Goal: Communication & Community: Answer question/provide support

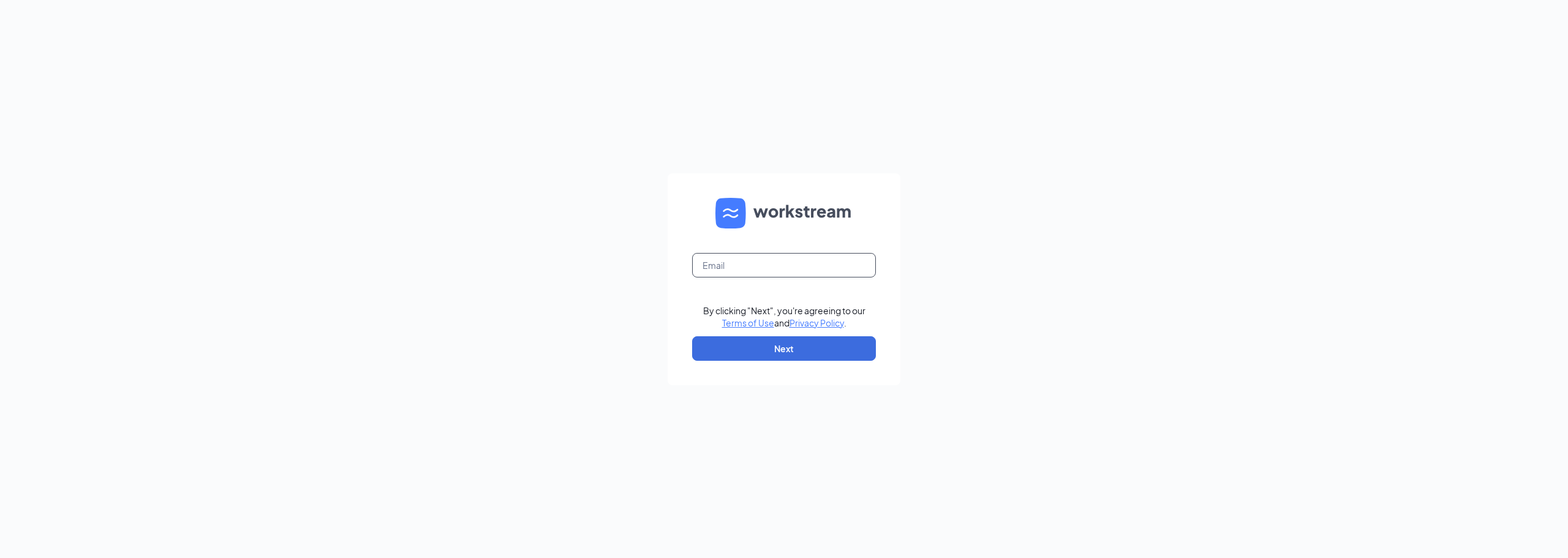
click at [738, 273] on input "text" at bounding box center [784, 266] width 184 height 24
type input "gmranchlake@bleedblue.net"
click at [766, 342] on button "Next" at bounding box center [784, 348] width 184 height 24
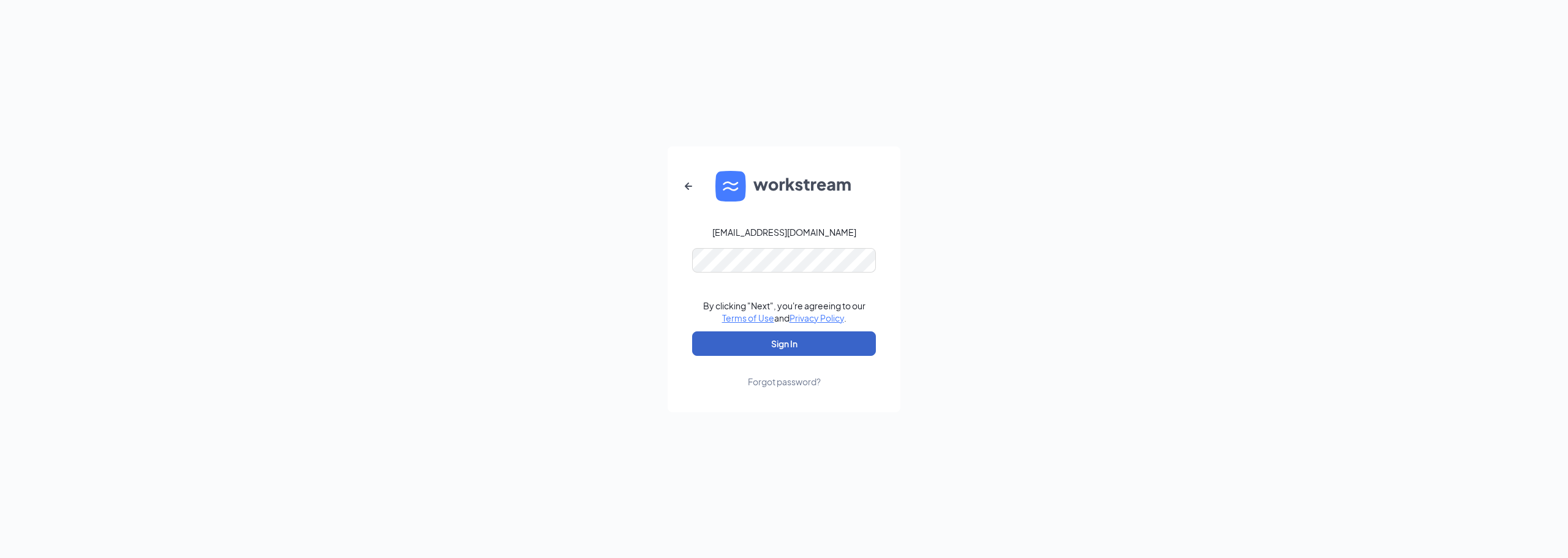
click at [771, 340] on button "Sign In" at bounding box center [784, 344] width 184 height 24
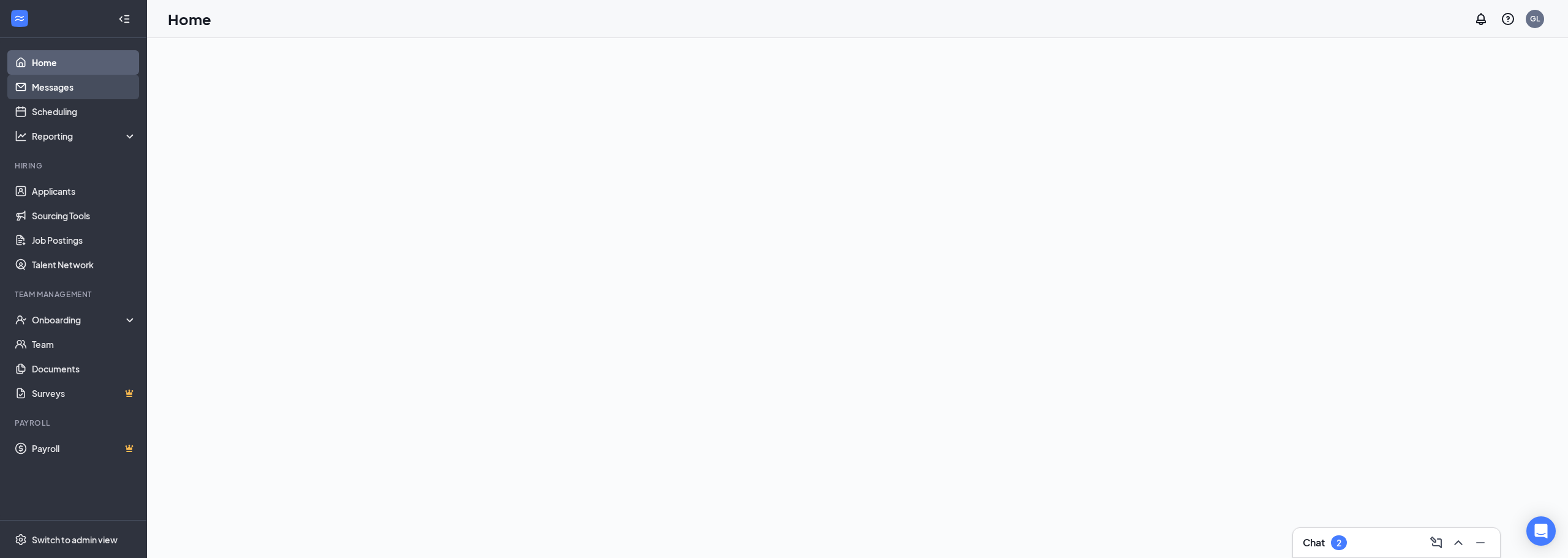
click at [41, 86] on link "Messages" at bounding box center [84, 87] width 104 height 24
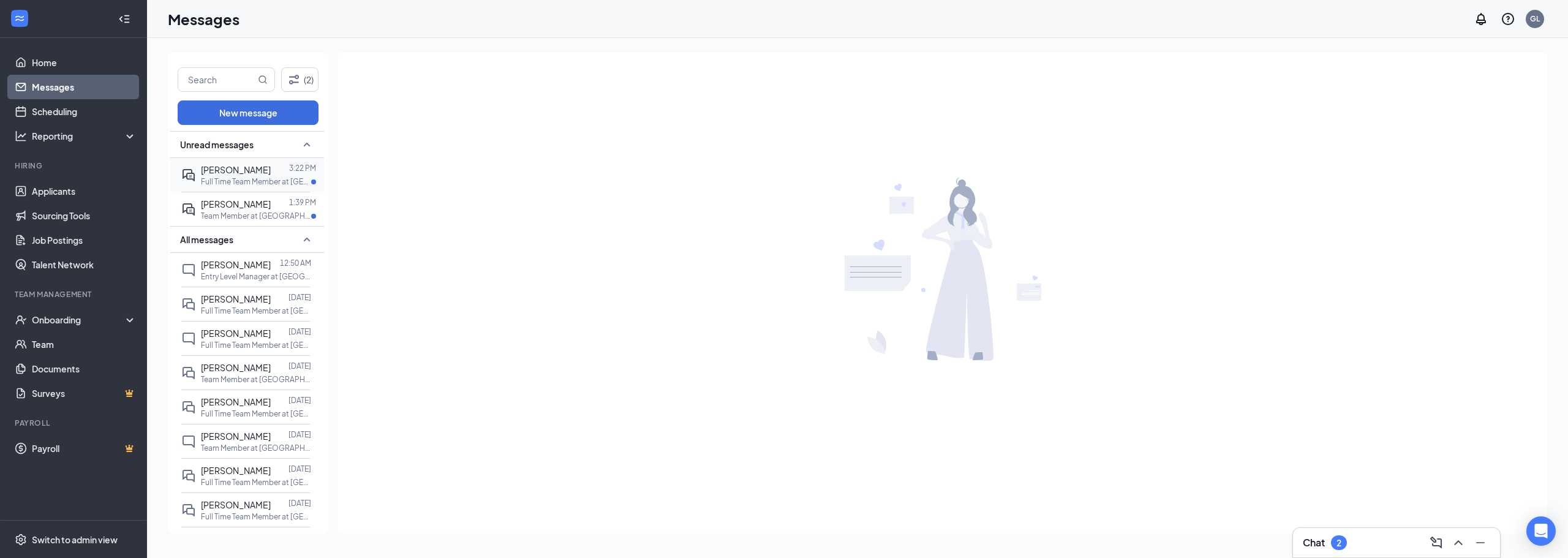
click at [260, 177] on p "Full Time Team Member at [GEOGRAPHIC_DATA][PERSON_NAME] of [GEOGRAPHIC_DATA]" at bounding box center [256, 182] width 111 height 10
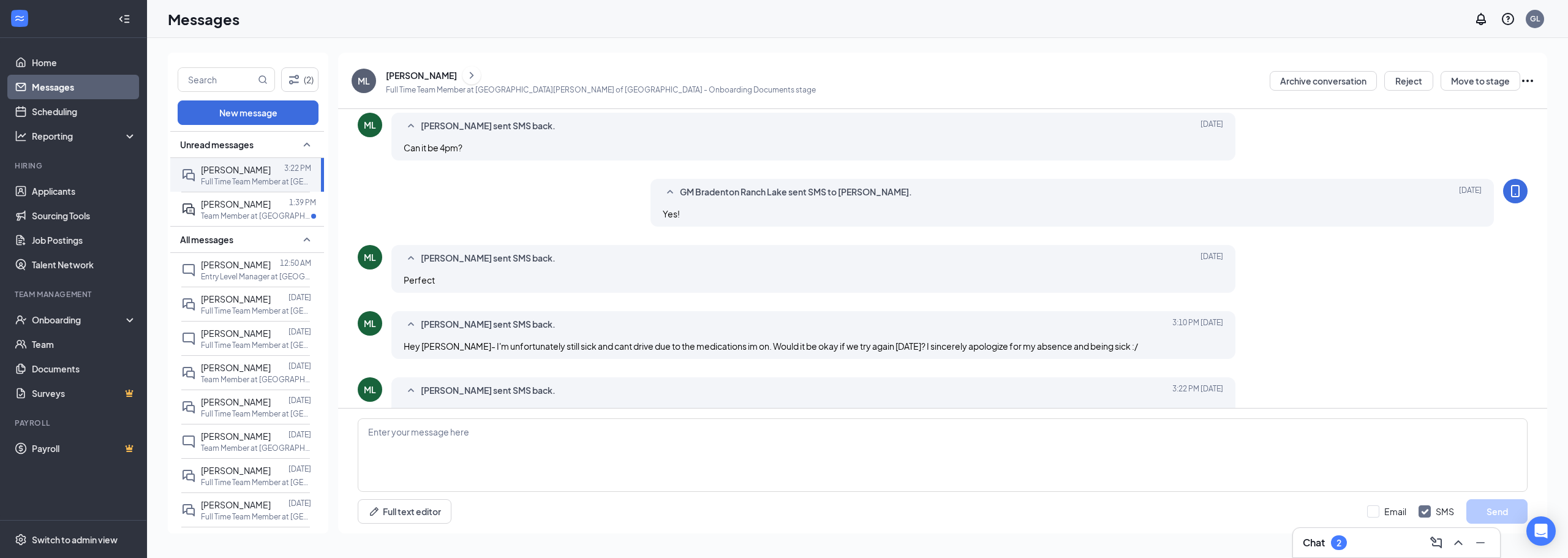
scroll to position [429, 0]
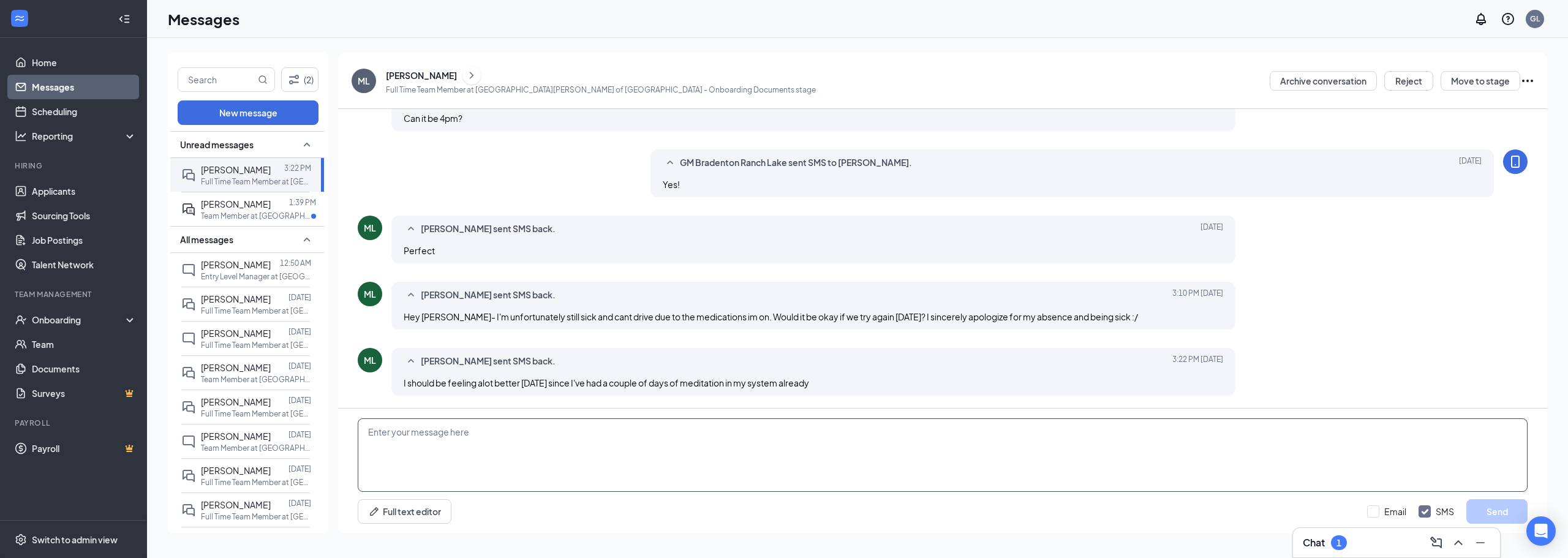
click at [559, 471] on textarea at bounding box center [943, 455] width 1170 height 73
type textarea "Thats fine thank you for the heads up"
click at [1500, 508] on button "Send" at bounding box center [1497, 511] width 61 height 24
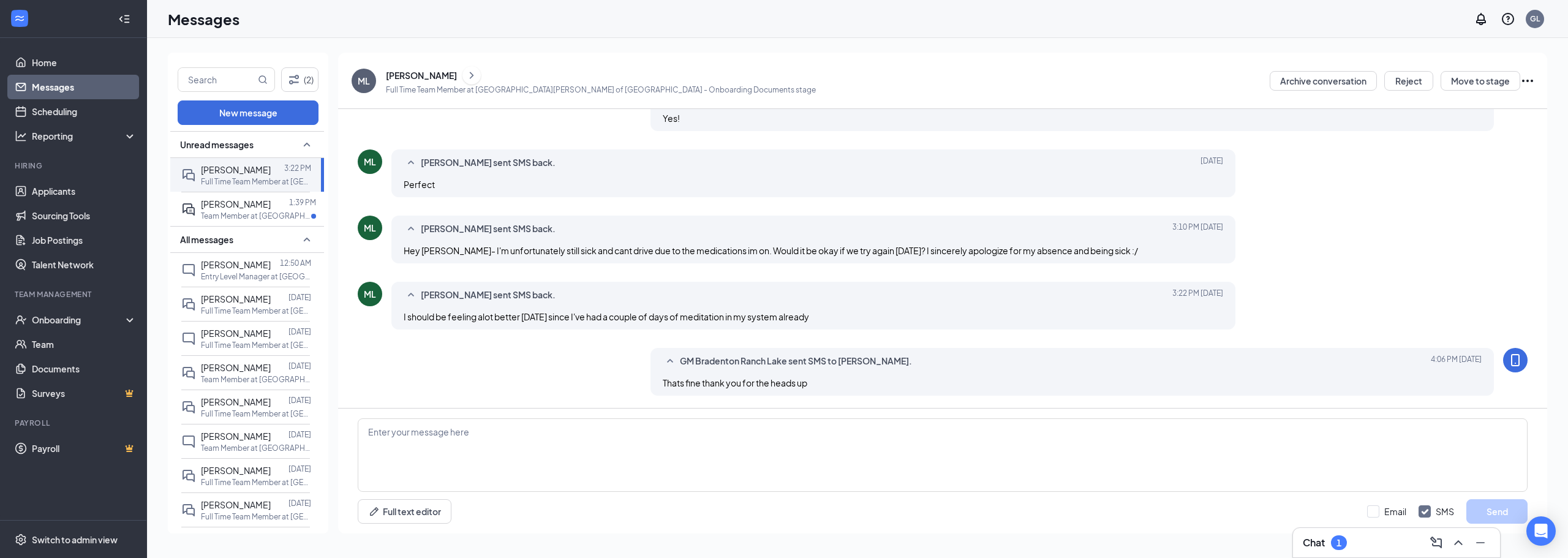
click at [1417, 557] on html "Home Messages Scheduling Reporting Hiring Applicants Sourcing Tools Job Posting…" at bounding box center [784, 279] width 1568 height 558
